Goal: Task Accomplishment & Management: Use online tool/utility

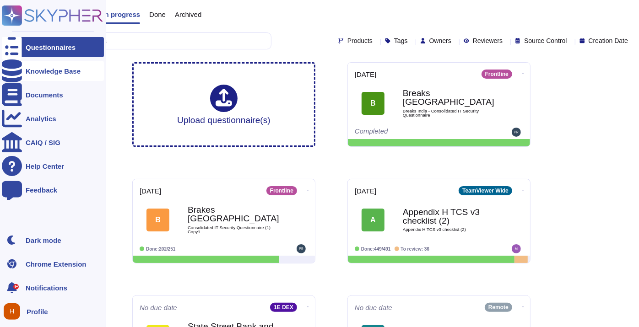
click at [10, 80] on div at bounding box center [12, 71] width 20 height 20
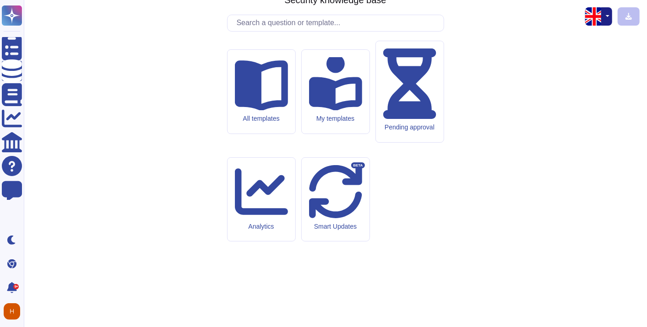
click at [261, 92] on div "TeamViewer Security knowledge base All templates My templates Pending approval …" at bounding box center [335, 163] width 608 height 313
click at [263, 31] on input "text" at bounding box center [337, 23] width 211 height 16
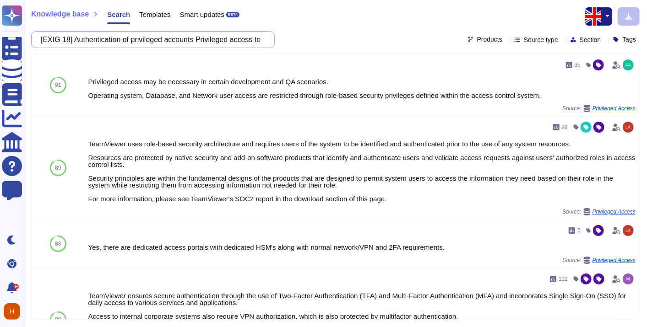
click at [107, 38] on input "[EXIG 18] Authentication of privileged accounts Privileged access to technical …" at bounding box center [150, 40] width 229 height 16
paste input "3] Protection against physical intrusion into the premises Human resources (sec…"
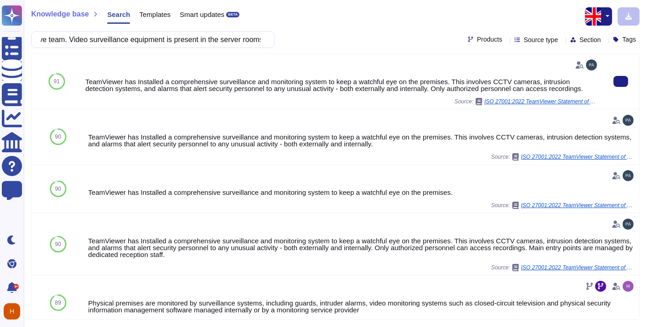
click at [348, 83] on div "TeamViewer has Installed a comprehensive surveillance and monitoring system to …" at bounding box center [342, 85] width 514 height 14
click at [613, 86] on button at bounding box center [620, 81] width 15 height 11
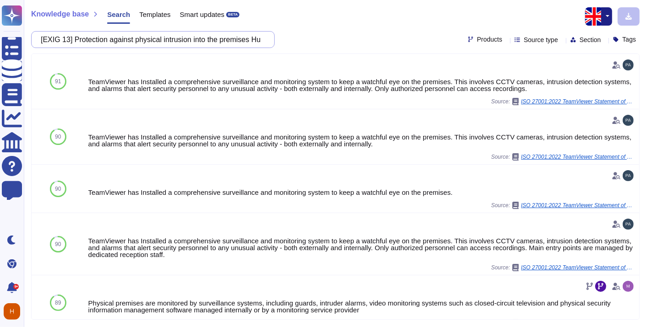
click at [155, 39] on input "[EXIG 13] Protection against physical intrusion into the premises Human resourc…" at bounding box center [150, 40] width 229 height 16
paste input "The premises used (user site / IT premises) are secure and access is controlled…"
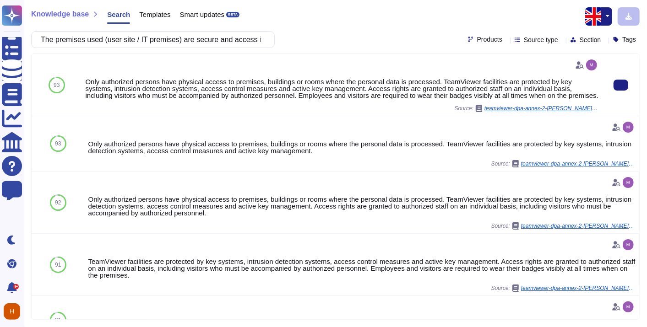
click at [180, 87] on div "Only authorized persons have physical access to premises, buildings or rooms wh…" at bounding box center [342, 88] width 514 height 21
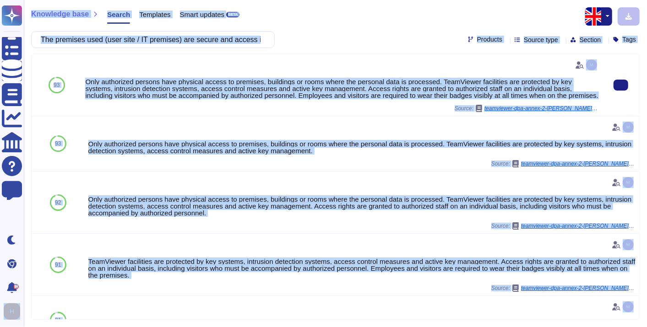
click at [493, 94] on div "Only authorized persons have physical access to premises, buildings or rooms wh…" at bounding box center [342, 88] width 514 height 21
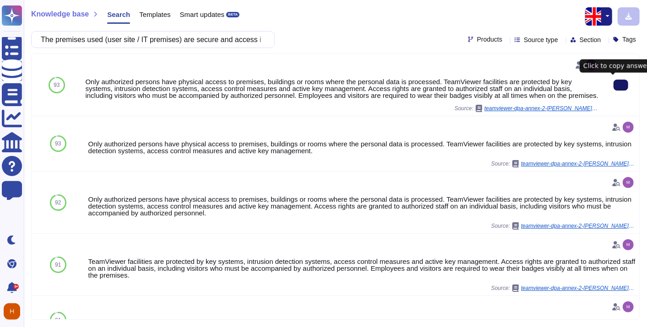
click at [621, 85] on icon at bounding box center [621, 85] width 0 height 0
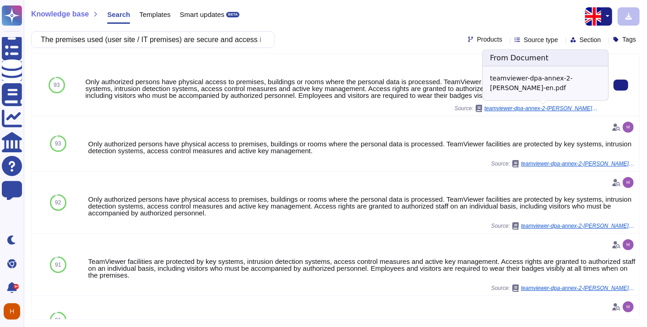
click at [563, 107] on span "teamviewer-dpa-annex-2-[PERSON_NAME]-en.pdf" at bounding box center [541, 108] width 114 height 5
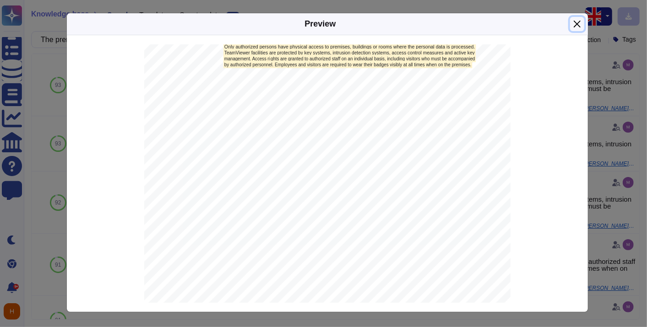
click at [579, 19] on button "Close" at bounding box center [577, 24] width 14 height 14
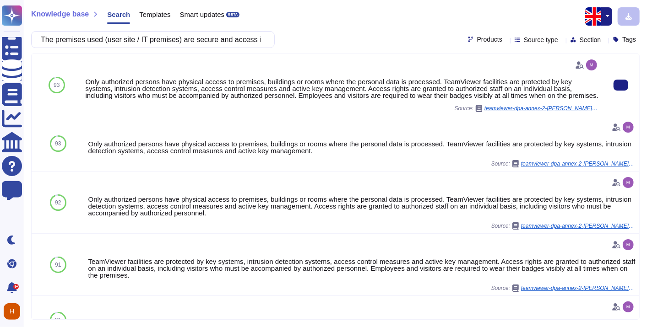
scroll to position [1035, 0]
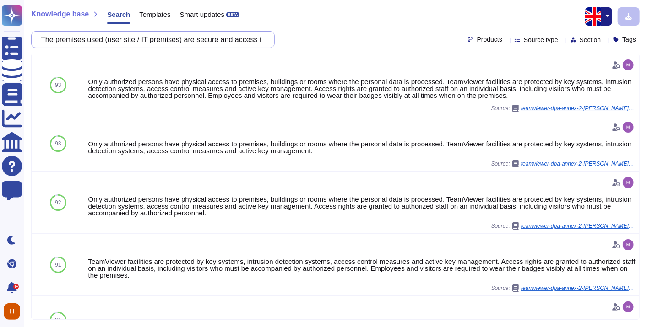
click at [184, 34] on input "The premises used (user site / IT premises) are secure and access is controlled…" at bounding box center [150, 40] width 229 height 16
paste input "You must ensure that an inventory of all IT components used for the storage, ba…"
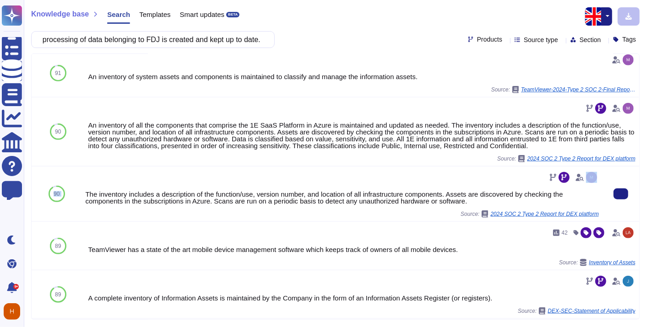
scroll to position [0, 0]
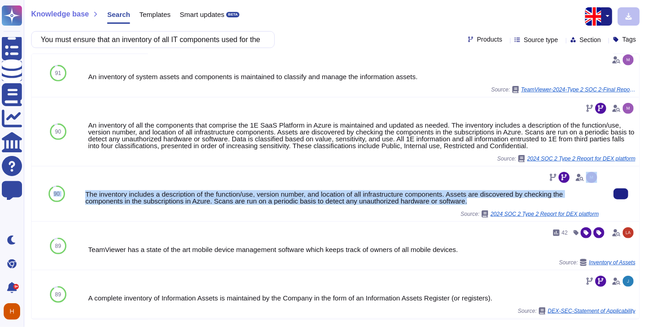
drag, startPoint x: 83, startPoint y: 190, endPoint x: 480, endPoint y: 201, distance: 396.6
click at [480, 201] on div "90 The inventory includes a description of the function/use, version number, an…" at bounding box center [335, 194] width 607 height 55
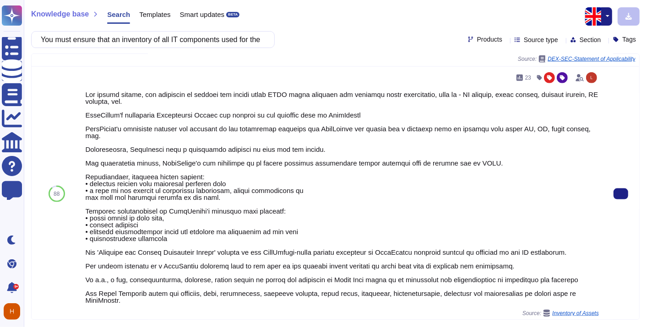
scroll to position [643, 0]
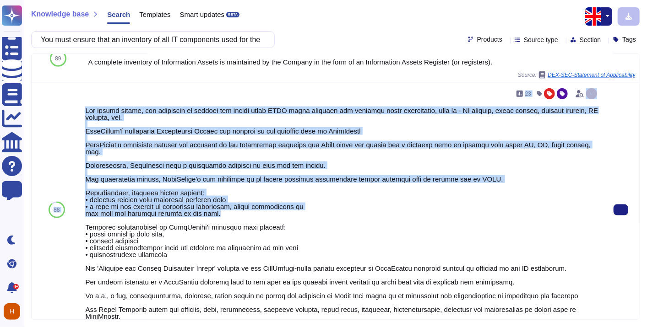
drag, startPoint x: 79, startPoint y: 106, endPoint x: 276, endPoint y: 206, distance: 220.7
click at [276, 206] on div "88 23 Source: Inventory of Assets" at bounding box center [335, 210] width 607 height 255
copy div "88 23 For system assets, the inventory is managed via custom build CMDB which c…"
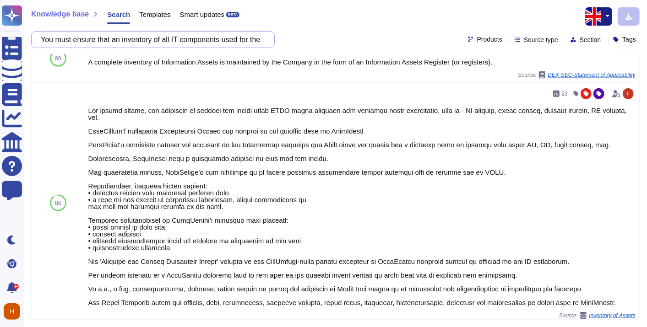
click at [152, 40] on input "You must ensure that an inventory of all IT components used for the storage, ba…" at bounding box center [150, 40] width 229 height 16
paste input "agree to ensure that all information relating to the service is subject to a cl…"
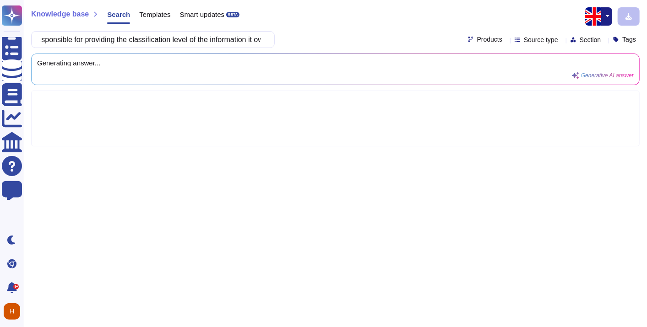
scroll to position [0, 0]
click at [171, 42] on input "You agree to ensure that all information relating to the service is subject to …" at bounding box center [150, 40] width 229 height 16
paste input "ns."
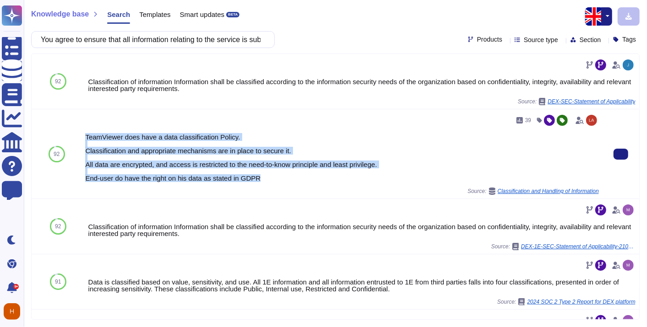
drag, startPoint x: 94, startPoint y: 137, endPoint x: 293, endPoint y: 177, distance: 203.2
click at [293, 177] on div "39 TeamViewer does have a data classification Policy. Classification and approp…" at bounding box center [341, 153] width 521 height 89
copy div "TeamViewer does have a data classification Policy. Classification and appropria…"
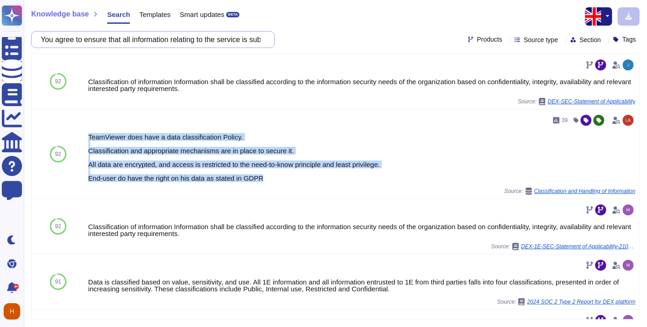
click at [173, 40] on input "You agree to ensure that all information relating to the service is subject to …" at bounding box center [150, 40] width 229 height 16
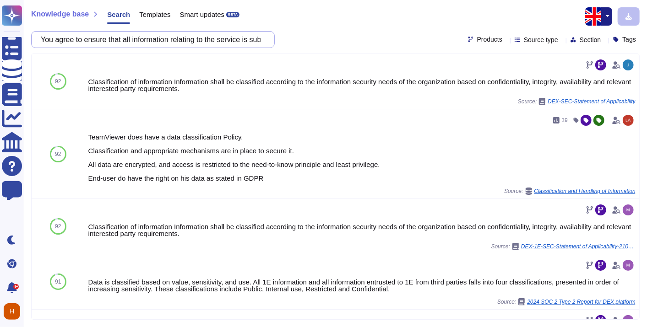
paste input "establishes and maintains a process with its sub-contractors that requires them…"
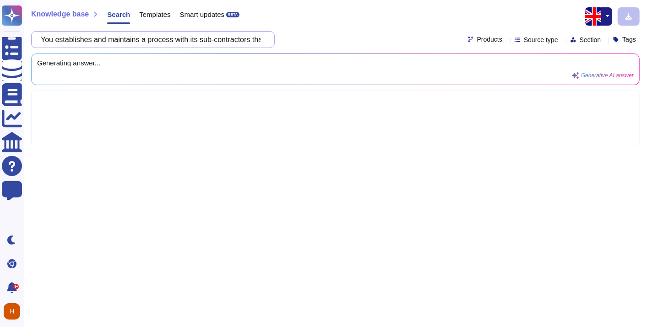
scroll to position [0, 376]
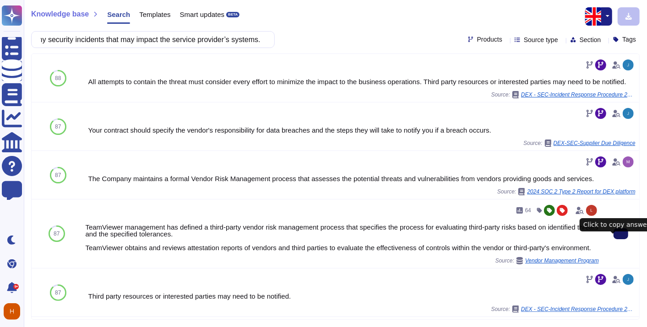
click at [621, 234] on icon at bounding box center [621, 234] width 0 height 0
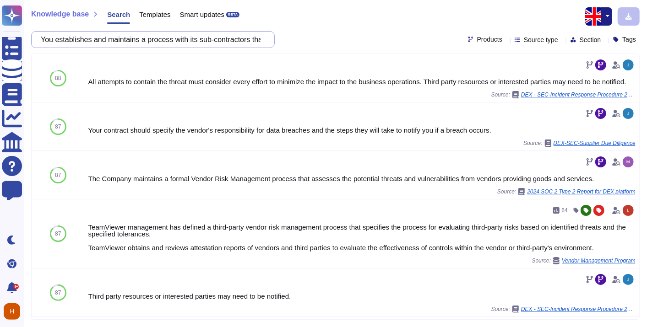
click at [158, 42] on input "You establishes and maintains a process with its sub-contractors that requires …" at bounding box center [150, 40] width 229 height 16
paste input "and maintains a process for assessing the IT security of its sub-contractors on…"
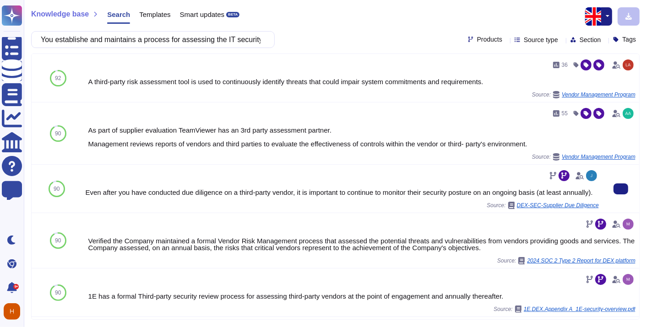
click at [375, 192] on div "Even after you have conducted due diligence on a third-party vendor, it is impo…" at bounding box center [342, 192] width 514 height 7
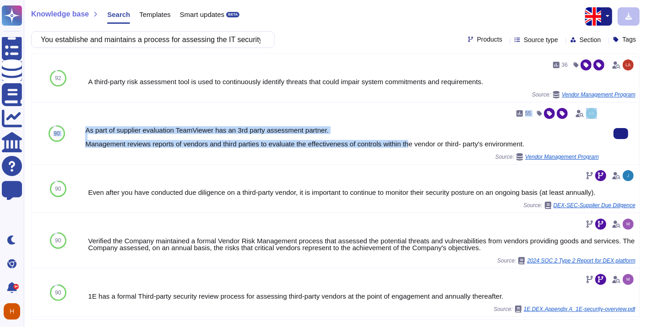
drag, startPoint x: 78, startPoint y: 125, endPoint x: 411, endPoint y: 146, distance: 333.0
click at [411, 146] on div "90 55 As part of supplier evaluation TeamViewer has an 3rd party assessment par…" at bounding box center [335, 134] width 607 height 62
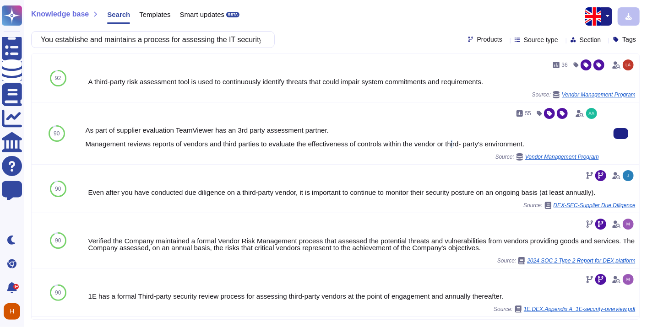
drag, startPoint x: 411, startPoint y: 146, endPoint x: 453, endPoint y: 146, distance: 42.6
click at [453, 146] on div "As part of supplier evaluation TeamViewer has an 3rd party assessment partner. …" at bounding box center [342, 137] width 514 height 21
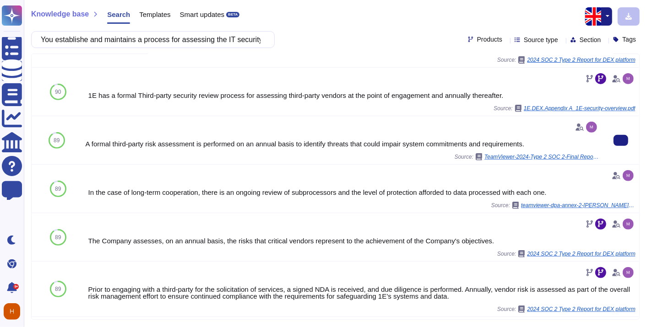
scroll to position [203, 0]
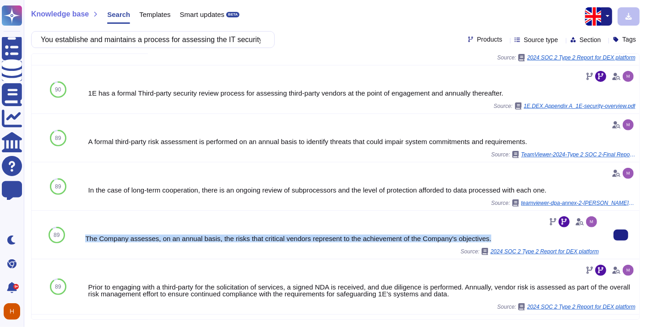
drag, startPoint x: 495, startPoint y: 236, endPoint x: 86, endPoint y: 238, distance: 409.2
click at [86, 238] on div "The Company assesses, on an annual basis, the risks that critical vendors repre…" at bounding box center [342, 238] width 514 height 7
copy div "The Company assesses, on an annual basis, the risks that critical vendors repre…"
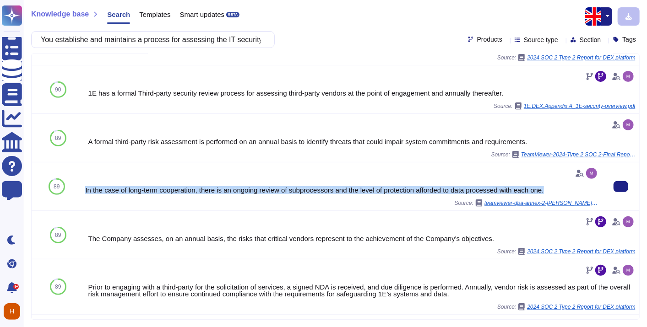
drag, startPoint x: 85, startPoint y: 191, endPoint x: 549, endPoint y: 188, distance: 464.2
click at [549, 188] on div "In the case of long-term cooperation, there is an ongoing review of subprocesso…" at bounding box center [341, 186] width 521 height 48
copy div "In the case of long-term cooperation, there is an ongoing review of subprocesso…"
click at [528, 6] on div "Knowledge base Search Templates Smart updates BETA You establishe and maintains…" at bounding box center [335, 163] width 623 height 327
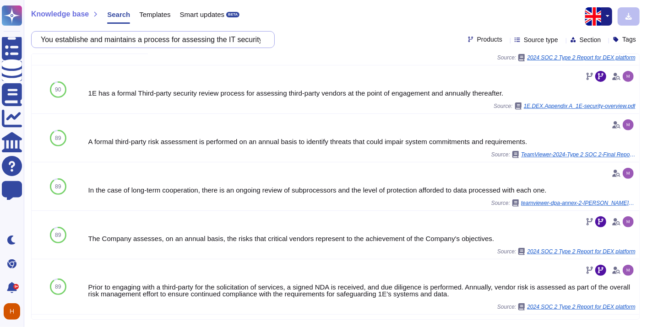
click at [118, 40] on input "You establishe and maintains a process for assessing the IT security of its sub…" at bounding box center [150, 40] width 229 height 16
paste input "[EXIG 6] Confidentiality Agreement FDJ reserves the right to have a Non-disclos…"
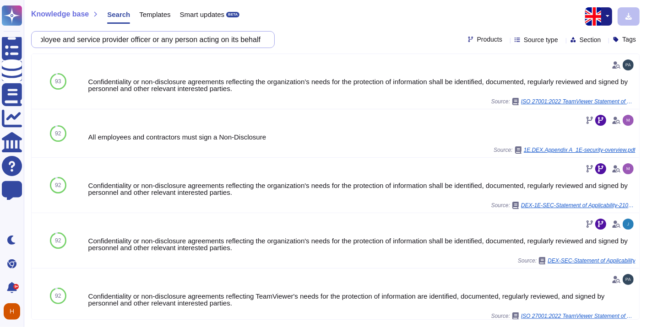
scroll to position [0, 0]
click at [120, 48] on div "Knowledge base Search Templates Smart updates BETA [EXIG 6] Confidentiality Agr…" at bounding box center [335, 163] width 623 height 327
click at [124, 41] on input "[EXIG 6] Confidentiality Agreement FDJ reserves the right to have a Non-disclos…" at bounding box center [150, 40] width 229 height 16
paste input "You agree that all third-party employees and users shall return all the assets …"
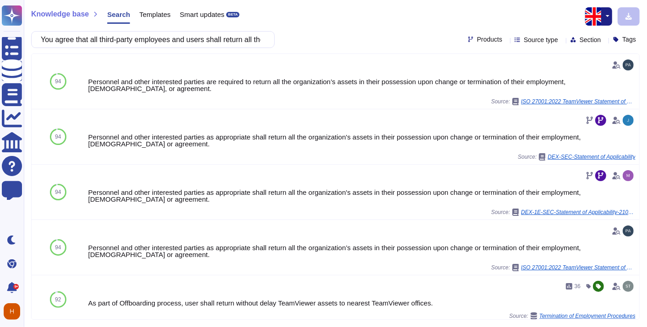
click at [506, 40] on icon at bounding box center [506, 40] width 0 height 0
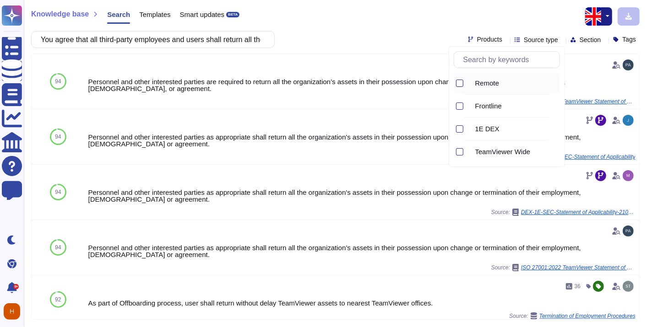
click at [458, 82] on div at bounding box center [459, 83] width 7 height 7
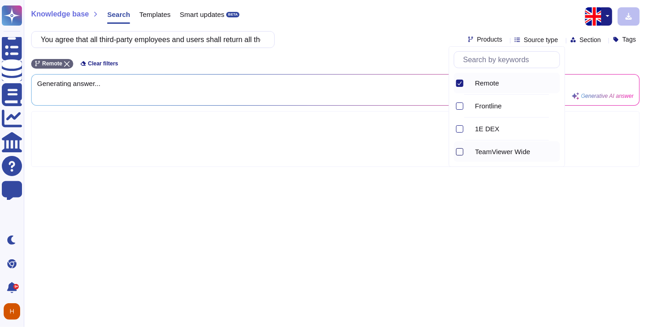
click at [462, 149] on div at bounding box center [459, 151] width 7 height 7
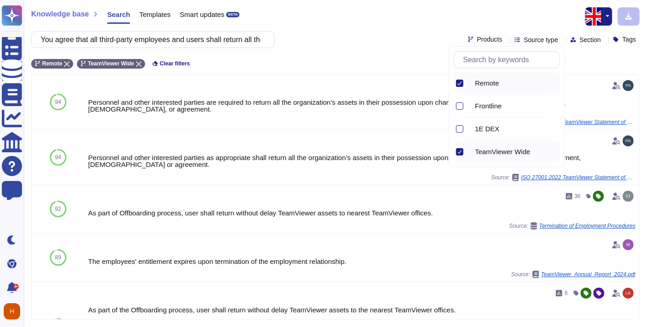
click at [335, 49] on div "Knowledge base Search Templates Smart updates BETA You agree that all third-par…" at bounding box center [335, 163] width 623 height 327
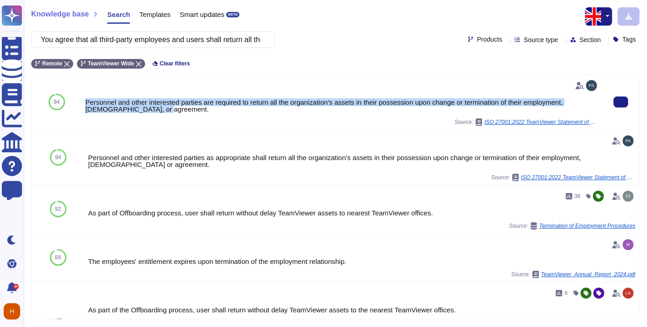
drag, startPoint x: 147, startPoint y: 108, endPoint x: 83, endPoint y: 100, distance: 65.1
click at [83, 100] on div "Personnel and other interested parties are required to return all the organizat…" at bounding box center [341, 102] width 521 height 55
copy div "Personnel and other interested parties are required to return all the organizat…"
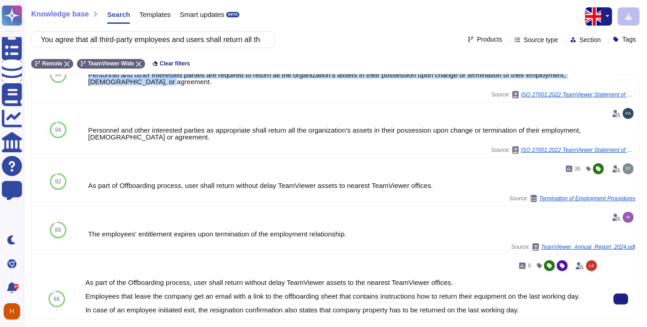
scroll to position [51, 0]
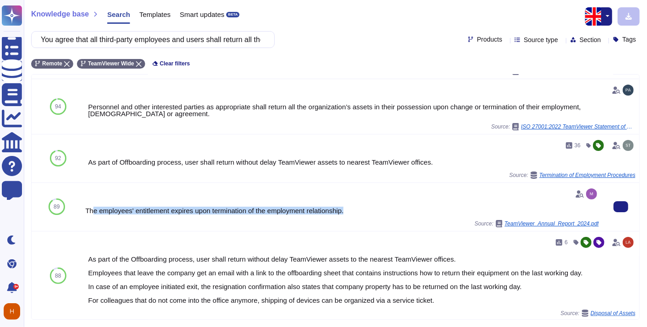
drag, startPoint x: 350, startPoint y: 209, endPoint x: 92, endPoint y: 209, distance: 258.6
click at [92, 209] on div "The employees' entitlement expires upon termination of the employment relations…" at bounding box center [342, 210] width 514 height 7
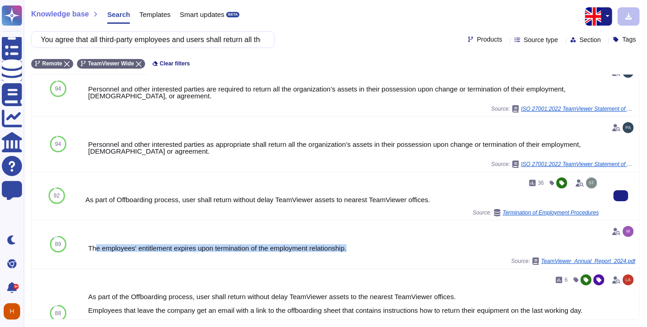
scroll to position [0, 0]
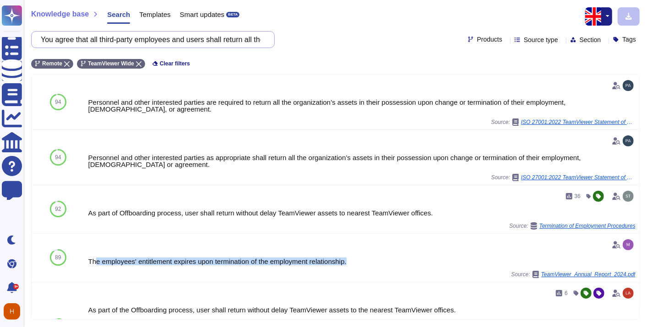
click at [102, 39] on input "You agree that all third-party employees and users shall return all the assets …" at bounding box center [150, 40] width 229 height 16
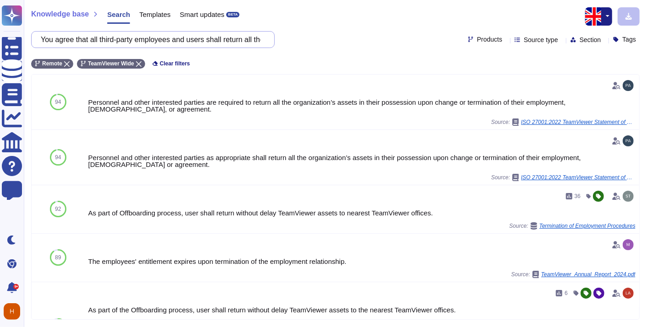
paste input "o carry out a periodic review of accounts and access rights to IT resources (se…"
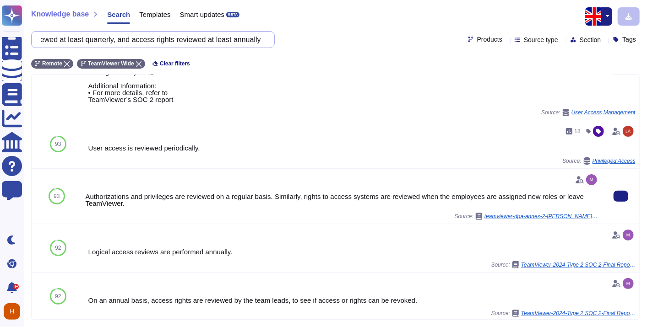
scroll to position [152, 0]
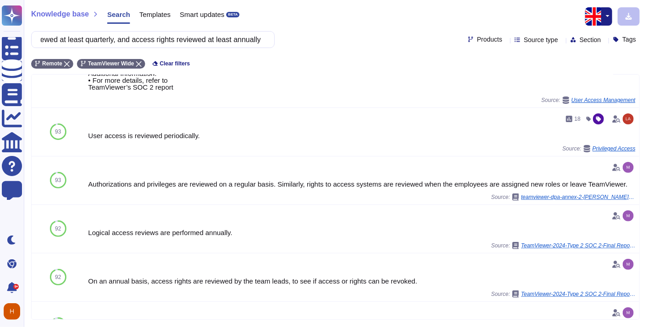
type input "You agree to carry out a periodic review of accounts and access rights to IT re…"
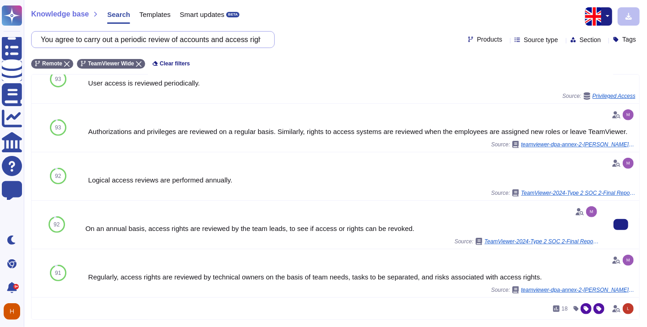
scroll to position [254, 0]
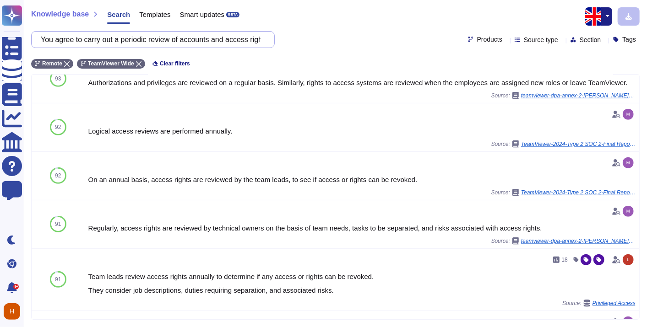
click at [112, 40] on input "You agree to carry out a periodic review of accounts and access rights to IT re…" at bounding box center [150, 40] width 229 height 16
